Goal: Task Accomplishment & Management: Manage account settings

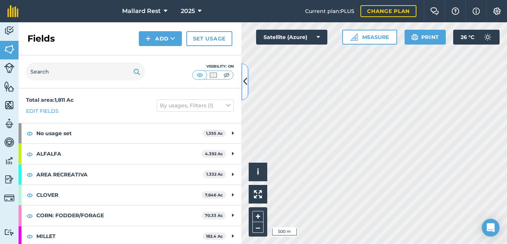
click at [244, 80] on icon at bounding box center [245, 81] width 4 height 13
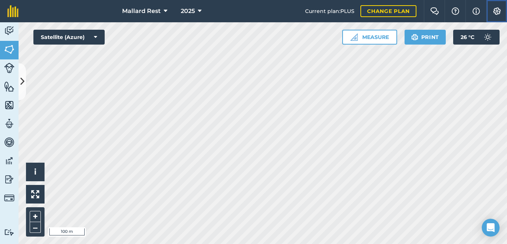
click at [497, 12] on img at bounding box center [497, 10] width 9 height 7
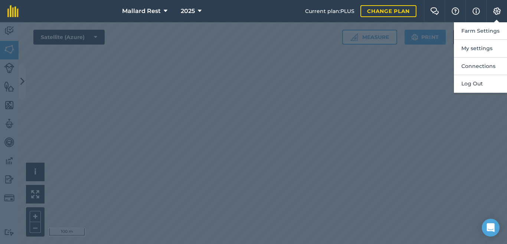
click at [375, 195] on div at bounding box center [253, 133] width 507 height 222
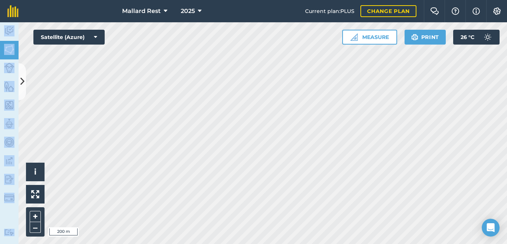
click at [337, 77] on div "Mallard Rest 2025 Current plan : PLUS Change plan Farm Chat Help Info Settings …" at bounding box center [253, 122] width 507 height 244
click at [25, 75] on button at bounding box center [22, 81] width 7 height 37
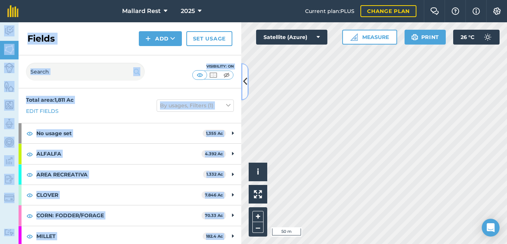
click at [246, 75] on icon at bounding box center [245, 81] width 4 height 13
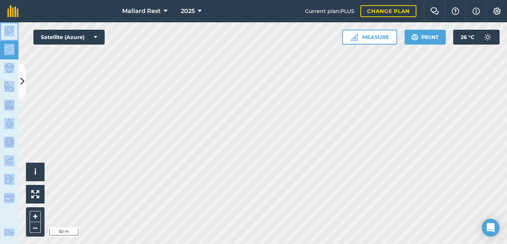
click at [13, 32] on img at bounding box center [9, 30] width 10 height 11
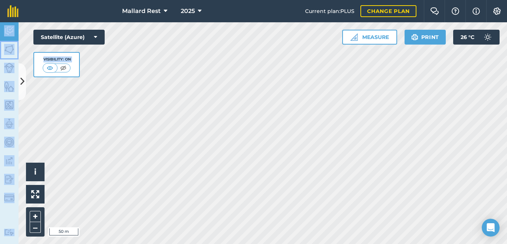
click at [12, 50] on img at bounding box center [9, 49] width 10 height 11
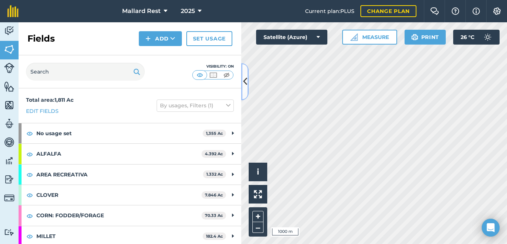
click at [244, 77] on icon at bounding box center [245, 81] width 4 height 13
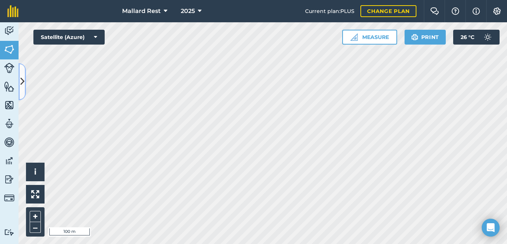
click at [22, 76] on icon at bounding box center [22, 81] width 4 height 13
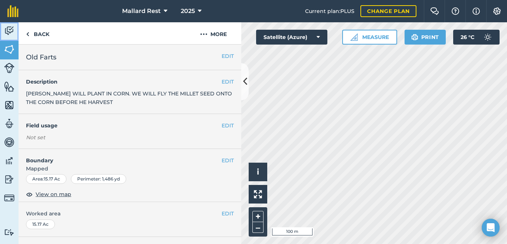
click at [6, 36] on img at bounding box center [9, 30] width 10 height 11
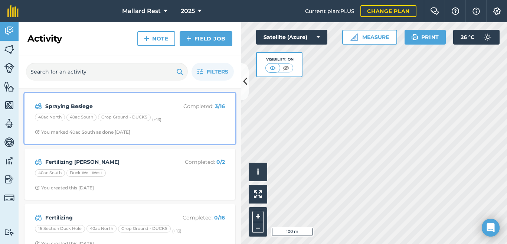
click at [91, 105] on strong "Spraying Besiege" at bounding box center [104, 106] width 118 height 8
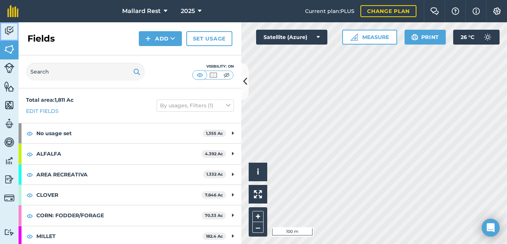
click at [13, 32] on img at bounding box center [9, 30] width 10 height 11
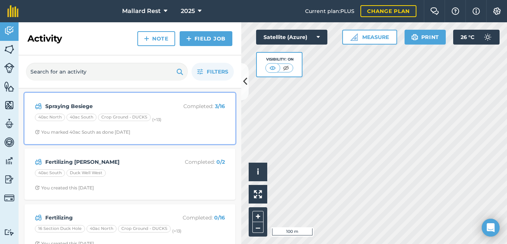
click at [215, 107] on strong "3 / 16" at bounding box center [220, 106] width 10 height 7
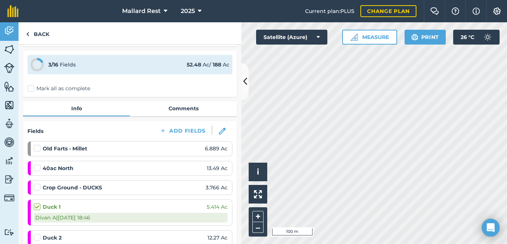
scroll to position [25, 0]
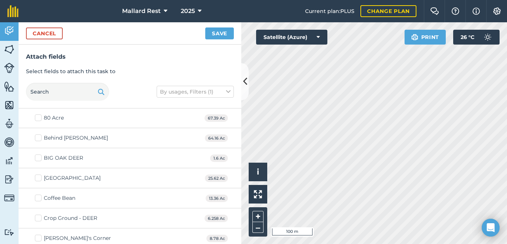
scroll to position [25, 0]
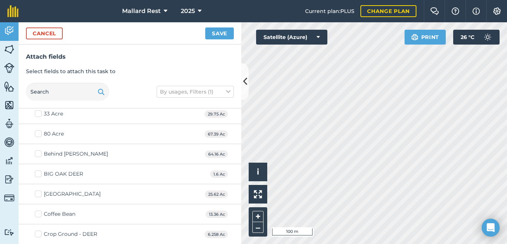
checkbox input "true"
click at [219, 33] on button "Save" at bounding box center [219, 33] width 29 height 12
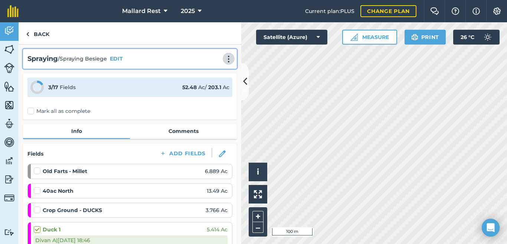
click at [224, 59] on img at bounding box center [228, 58] width 9 height 7
click at [224, 58] on img at bounding box center [228, 58] width 9 height 7
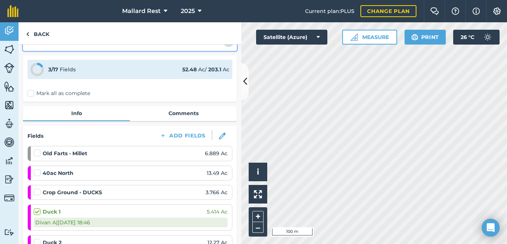
scroll to position [25, 0]
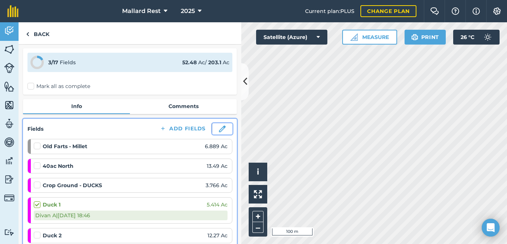
click at [219, 127] on img at bounding box center [222, 129] width 7 height 7
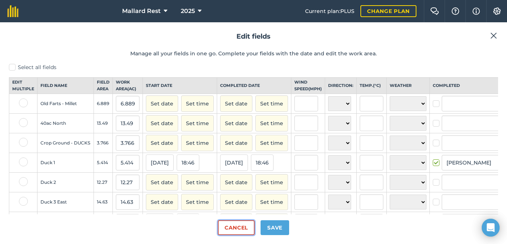
click at [239, 232] on button "Cancel" at bounding box center [236, 227] width 37 height 15
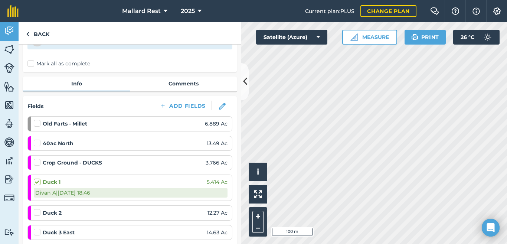
scroll to position [49, 0]
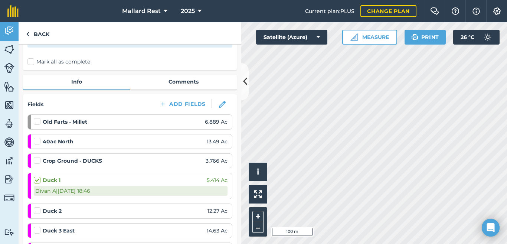
click at [65, 122] on strong "Old Farts - Millet" at bounding box center [65, 122] width 45 height 8
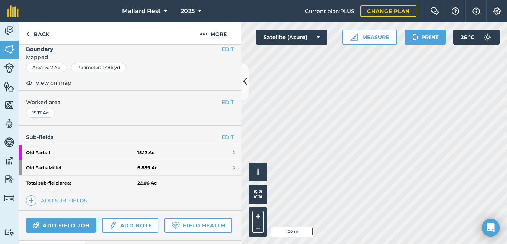
scroll to position [124, 0]
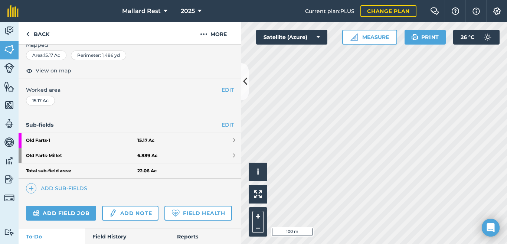
click at [214, 122] on h4 "Sub-fields EDIT" at bounding box center [130, 125] width 223 height 8
click at [222, 125] on link "EDIT" at bounding box center [228, 125] width 12 height 8
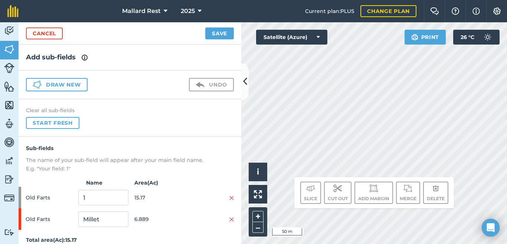
scroll to position [8, 0]
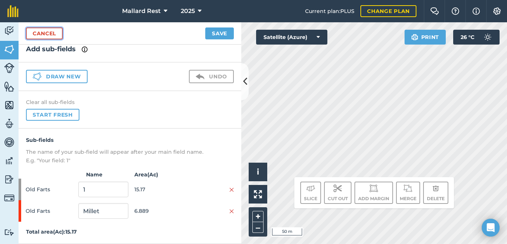
click at [48, 37] on link "Cancel" at bounding box center [44, 33] width 37 height 12
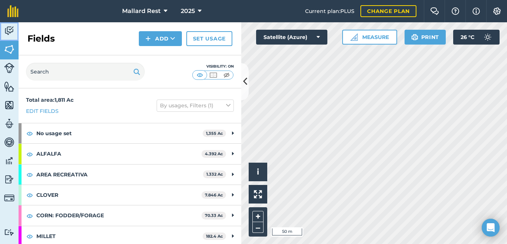
click at [4, 31] on img at bounding box center [9, 30] width 10 height 11
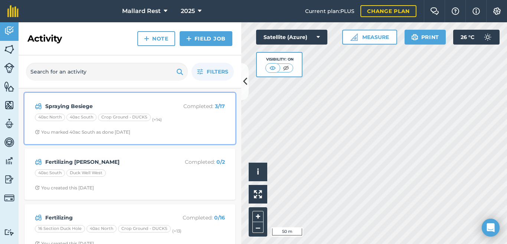
click at [85, 98] on div "Spraying Besiege Completed : 3 / 17 40ac North 40ac South Crop Ground - DUCKS (…" at bounding box center [130, 118] width 202 height 42
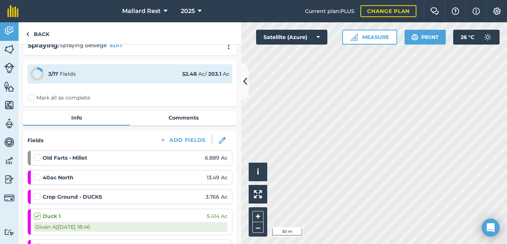
scroll to position [49, 0]
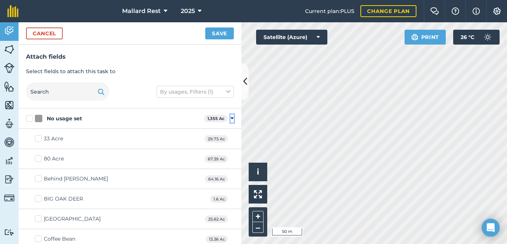
click at [231, 118] on icon at bounding box center [232, 118] width 3 height 7
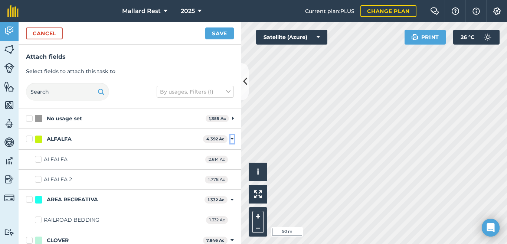
click at [231, 137] on icon at bounding box center [232, 139] width 3 height 7
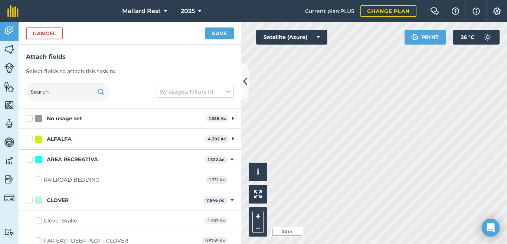
click at [226, 155] on div "AREA RECREATIVA 1.332 Ac Toggle showing AREA RECREATIVA fields" at bounding box center [130, 160] width 223 height 20
click at [223, 158] on div "AREA RECREATIVA 1.332 Ac Toggle showing AREA RECREATIVA fields" at bounding box center [130, 160] width 223 height 20
click at [231, 162] on icon at bounding box center [232, 159] width 3 height 7
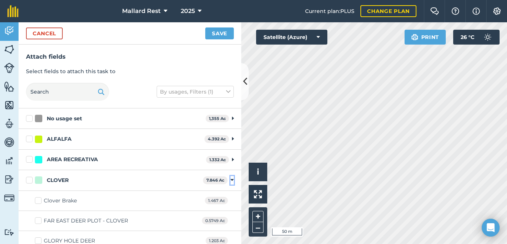
click at [231, 181] on icon at bounding box center [232, 180] width 3 height 7
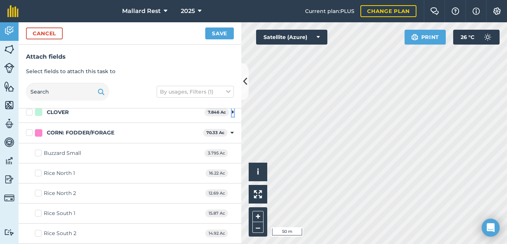
scroll to position [62, 0]
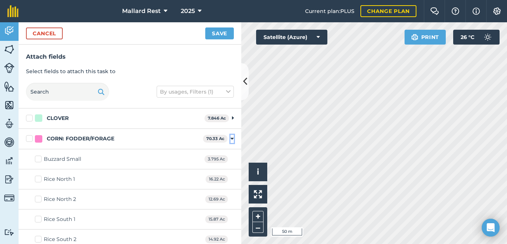
click at [231, 140] on icon at bounding box center [232, 139] width 3 height 7
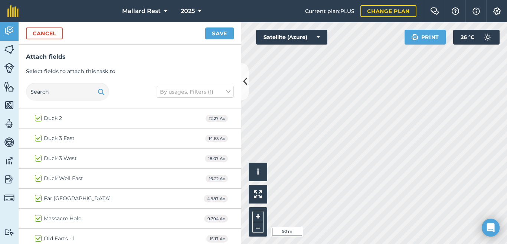
scroll to position [186, 0]
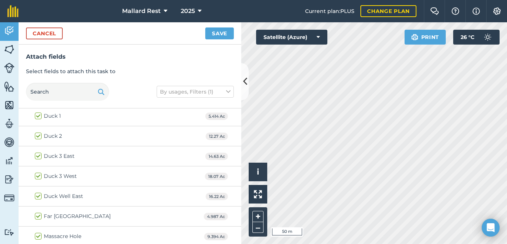
checkbox input "false"
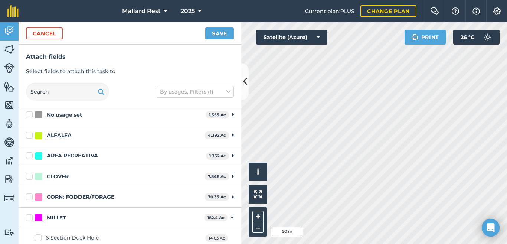
scroll to position [0, 0]
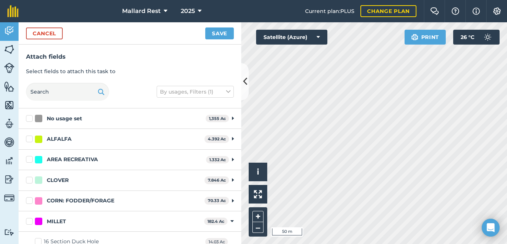
click at [64, 120] on div "No usage set" at bounding box center [64, 119] width 35 height 8
click at [31, 120] on input "No usage set" at bounding box center [28, 117] width 5 height 5
click at [32, 121] on label "No usage set" at bounding box center [114, 119] width 177 height 8
click at [31, 120] on input "No usage set" at bounding box center [28, 117] width 5 height 5
checkbox input "false"
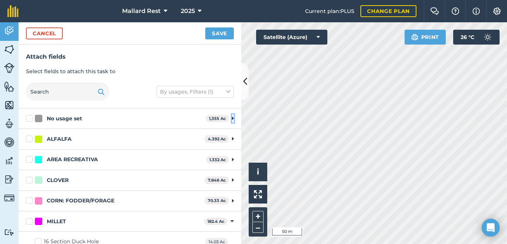
click at [232, 120] on icon at bounding box center [233, 118] width 2 height 7
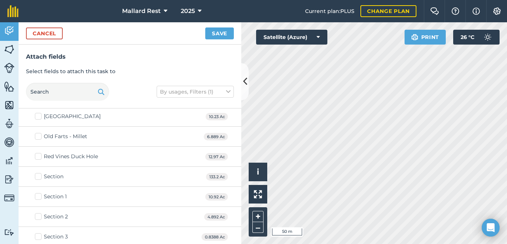
scroll to position [508, 0]
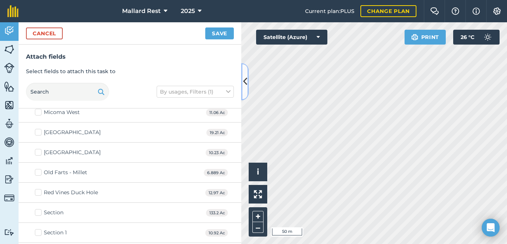
click at [244, 81] on icon at bounding box center [245, 81] width 4 height 13
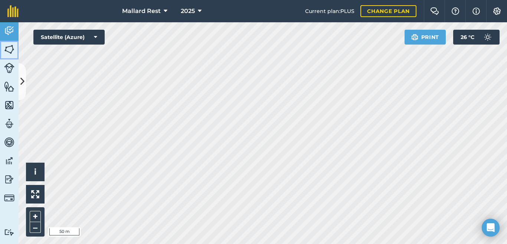
click at [10, 48] on img at bounding box center [9, 49] width 10 height 11
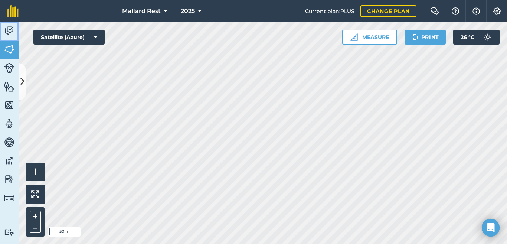
click at [14, 32] on link "Activity" at bounding box center [9, 31] width 19 height 19
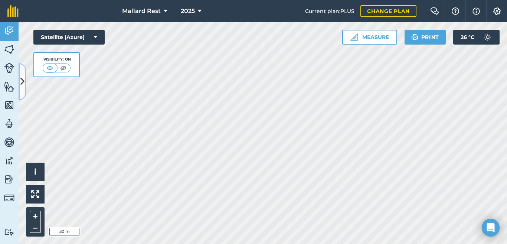
click at [23, 72] on button at bounding box center [22, 81] width 7 height 37
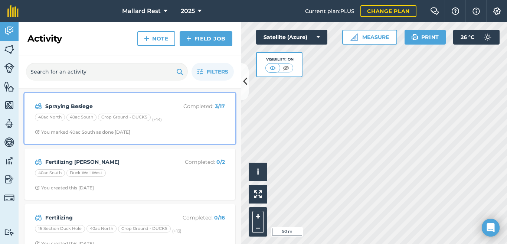
click at [93, 101] on div "Spraying Besiege Completed : 3 / 17 40ac North 40ac South Crop Ground - DUCKS (…" at bounding box center [130, 118] width 202 height 42
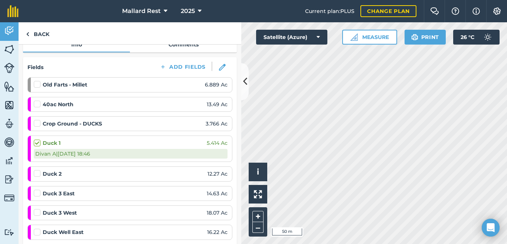
scroll to position [74, 0]
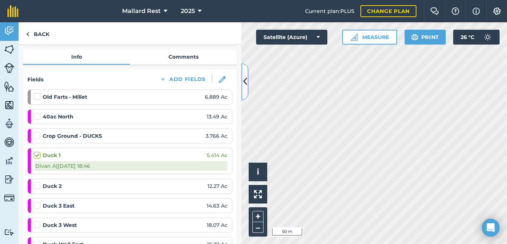
click at [246, 79] on icon at bounding box center [245, 81] width 4 height 13
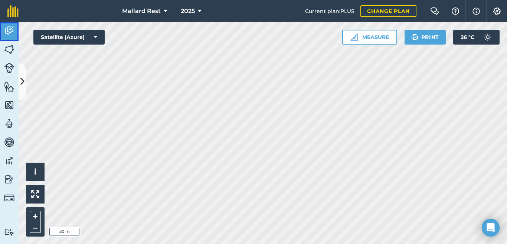
click at [14, 32] on img at bounding box center [9, 30] width 10 height 11
click at [19, 84] on button at bounding box center [22, 81] width 7 height 37
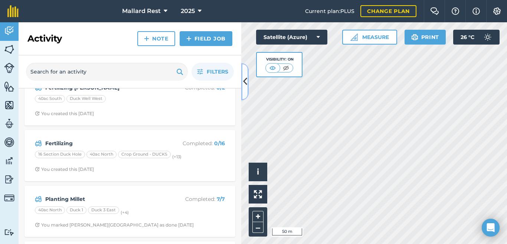
scroll to position [87, 0]
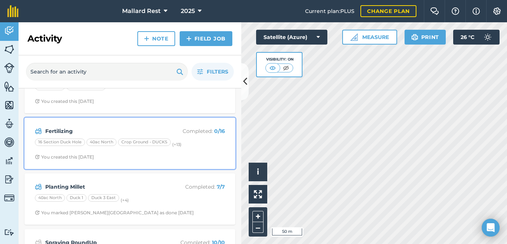
click at [77, 128] on strong "Fertilizing" at bounding box center [104, 131] width 118 height 8
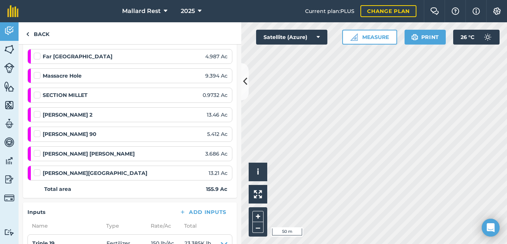
scroll to position [297, 0]
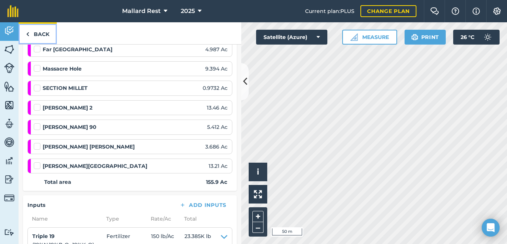
click at [43, 32] on link "Back" at bounding box center [38, 33] width 38 height 22
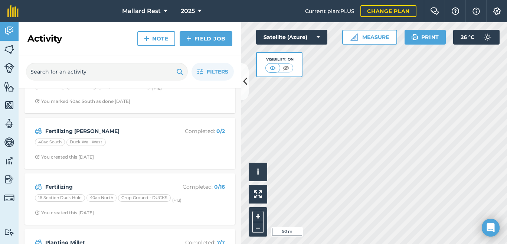
scroll to position [37, 0]
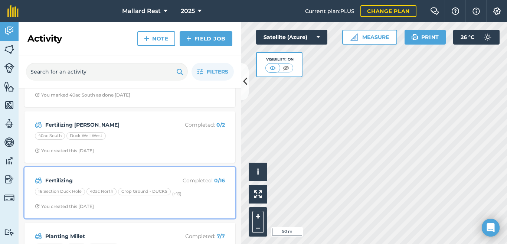
click at [71, 178] on strong "Fertilizing" at bounding box center [104, 180] width 118 height 8
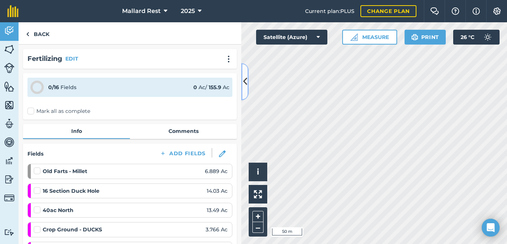
click at [243, 83] on icon at bounding box center [245, 81] width 4 height 13
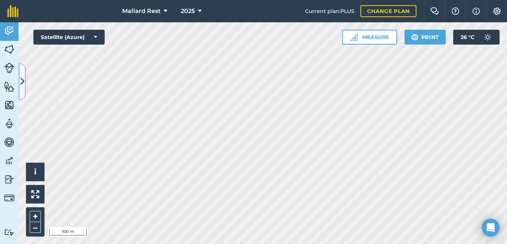
click at [25, 77] on button at bounding box center [22, 81] width 7 height 37
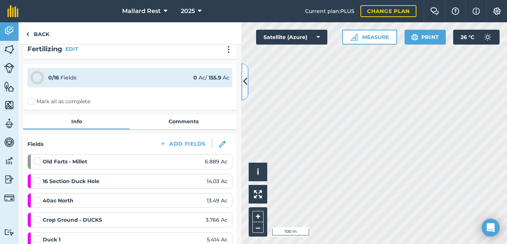
scroll to position [12, 0]
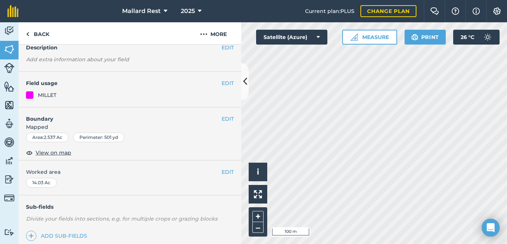
scroll to position [37, 0]
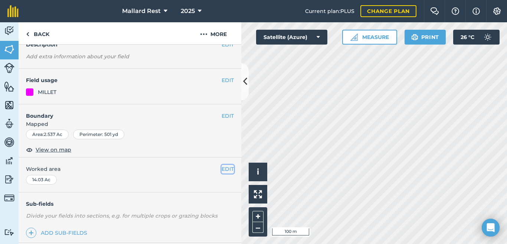
click at [222, 169] on button "EDIT" at bounding box center [228, 169] width 12 height 8
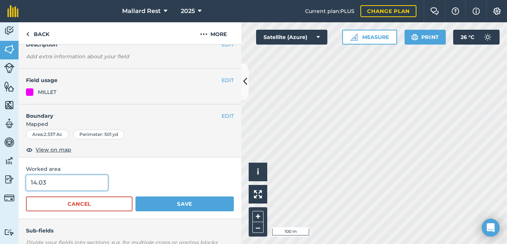
click at [53, 183] on input "14.03" at bounding box center [67, 183] width 82 height 16
type input "1"
type input "2.5"
click at [136, 197] on button "Save" at bounding box center [185, 204] width 98 height 15
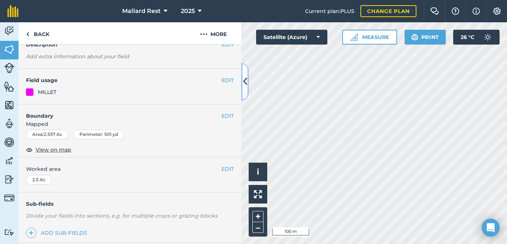
click at [244, 91] on button at bounding box center [244, 81] width 7 height 37
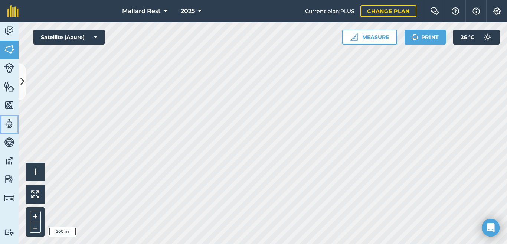
click at [11, 127] on img at bounding box center [9, 123] width 10 height 11
click at [24, 79] on icon at bounding box center [22, 81] width 4 height 13
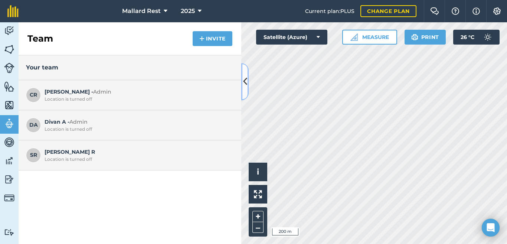
click at [247, 76] on icon at bounding box center [245, 81] width 4 height 13
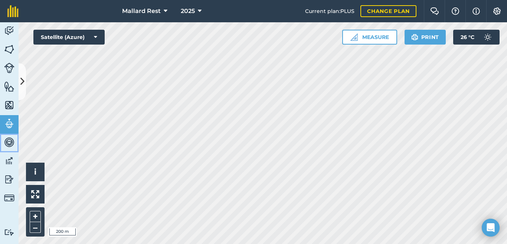
click at [10, 140] on img at bounding box center [9, 142] width 10 height 11
click at [9, 31] on img at bounding box center [9, 30] width 10 height 11
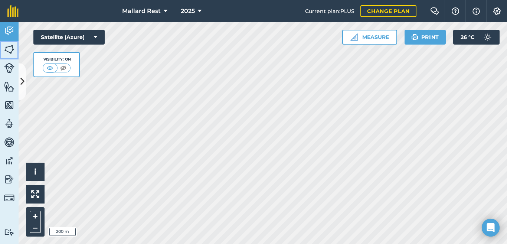
click at [7, 48] on img at bounding box center [9, 49] width 10 height 11
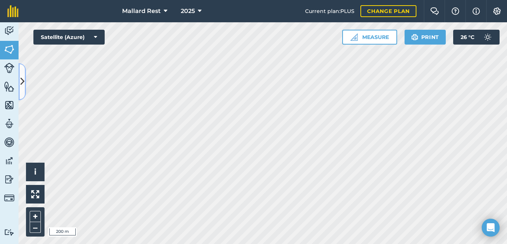
click at [20, 78] on icon at bounding box center [22, 81] width 4 height 13
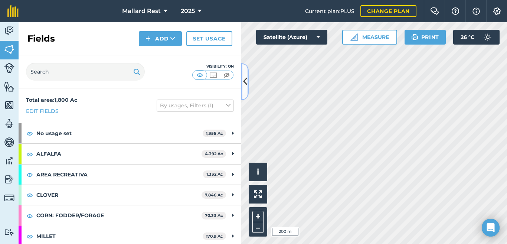
click at [244, 80] on icon at bounding box center [245, 81] width 4 height 13
